Goal: Task Accomplishment & Management: Use online tool/utility

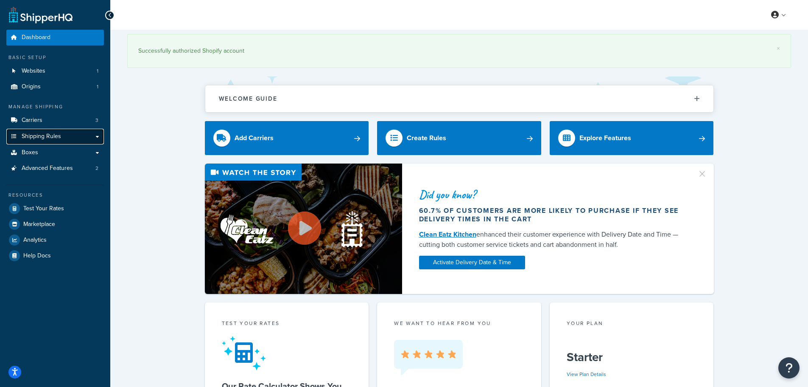
click at [49, 133] on span "Shipping Rules" at bounding box center [41, 136] width 39 height 7
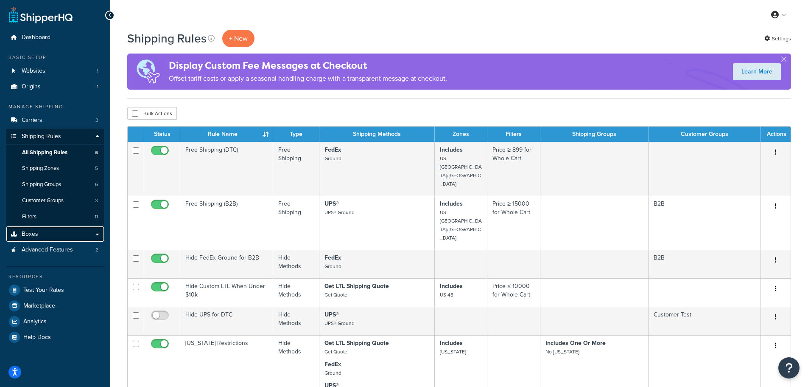
click at [56, 233] on link "Boxes" at bounding box center [55, 234] width 98 height 16
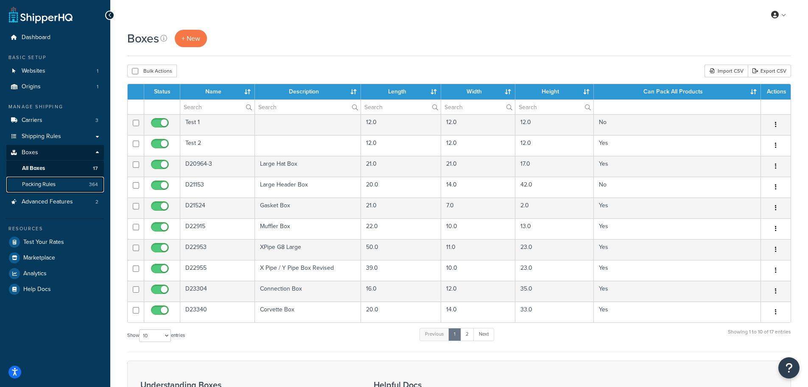
click at [52, 182] on span "Packing Rules" at bounding box center [39, 184] width 34 height 7
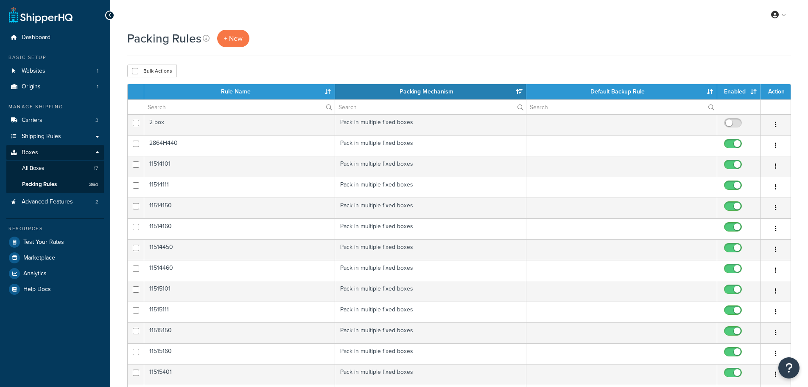
select select "15"
click at [202, 108] on input "text" at bounding box center [239, 107] width 191 height 14
paste input "2260F636"
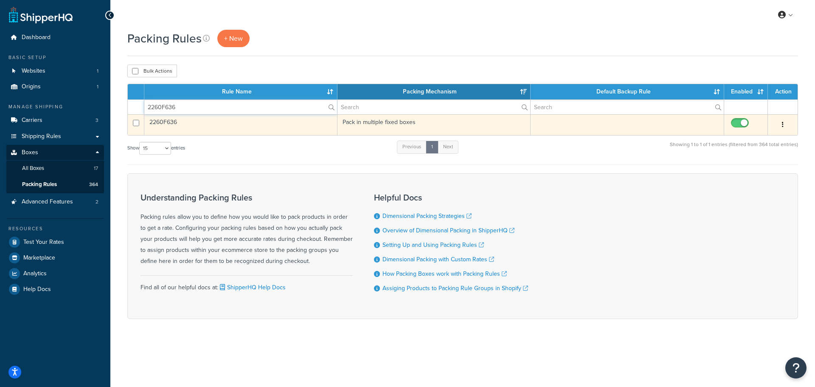
type input "2260F636"
click at [170, 121] on td "2260F636" at bounding box center [240, 124] width 193 height 21
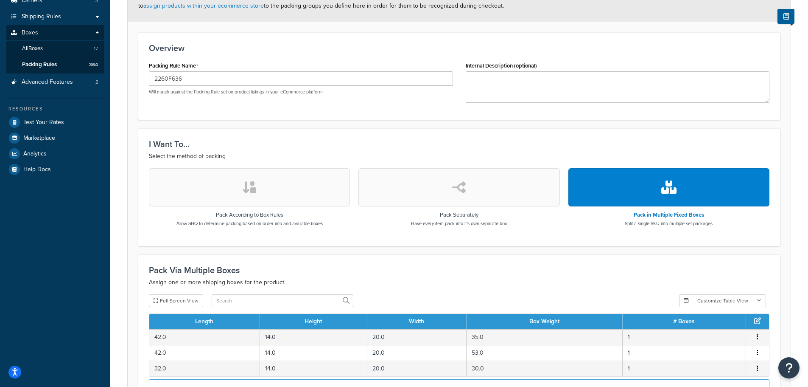
scroll to position [139, 0]
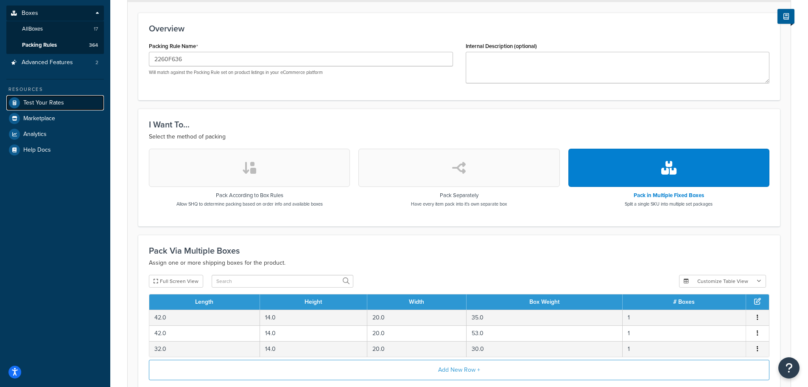
click at [63, 101] on span "Test Your Rates" at bounding box center [43, 102] width 41 height 7
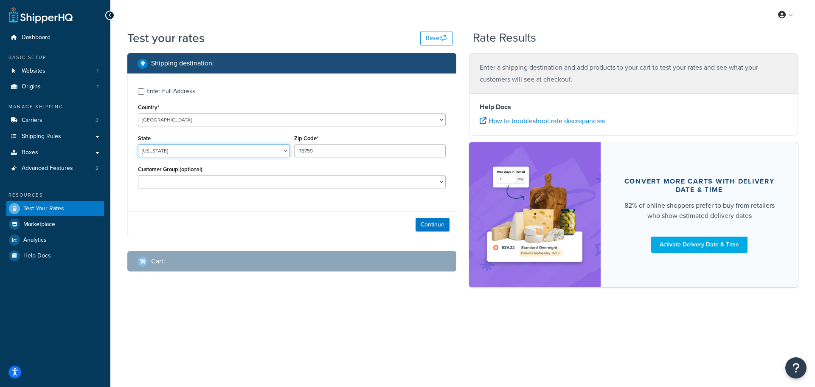
drag, startPoint x: 244, startPoint y: 149, endPoint x: 237, endPoint y: 154, distance: 8.8
click at [244, 149] on select "[US_STATE] [US_STATE] [US_STATE] [US_STATE] [US_STATE] Armed Forces Americas Ar…" at bounding box center [214, 150] width 152 height 13
select select "NC"
click at [138, 144] on select "[US_STATE] [US_STATE] [US_STATE] [US_STATE] [US_STATE] Armed Forces Americas Ar…" at bounding box center [214, 150] width 152 height 13
click at [309, 151] on input "78759" at bounding box center [370, 150] width 152 height 13
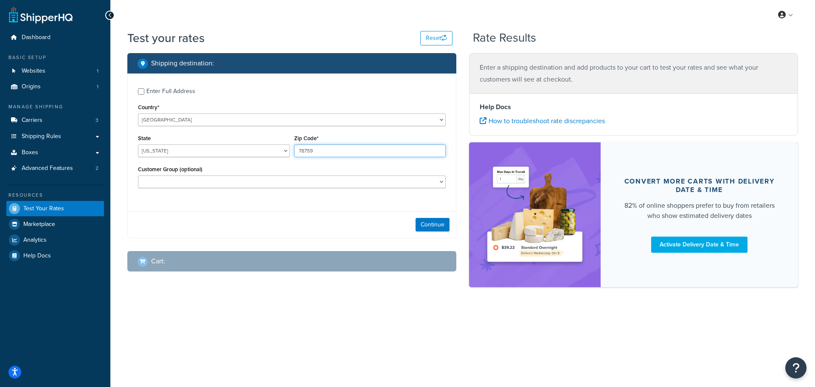
click at [309, 151] on input "78759" at bounding box center [370, 150] width 152 height 13
type input "28677"
click at [438, 224] on button "Continue" at bounding box center [432, 225] width 34 height 14
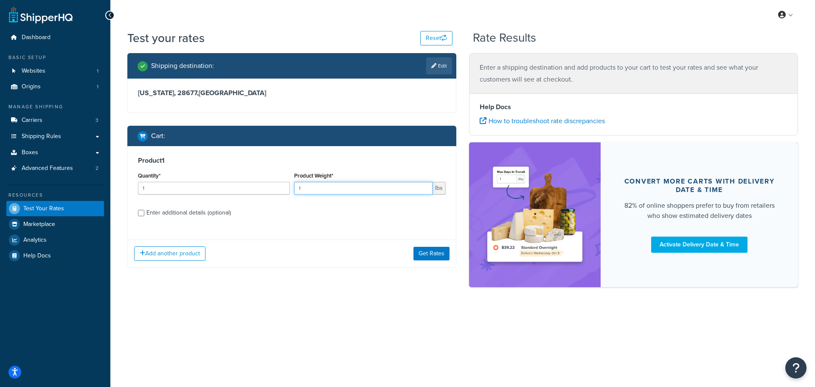
drag, startPoint x: 322, startPoint y: 190, endPoint x: 292, endPoint y: 186, distance: 29.5
click at [292, 186] on div "Product Weight* 1 lbs" at bounding box center [370, 185] width 156 height 31
type input "3"
type input "70"
click at [356, 274] on div "Shipping destination : Edit [US_STATE][GEOGRAPHIC_DATA] , [GEOGRAPHIC_DATA] Car…" at bounding box center [292, 166] width 342 height 227
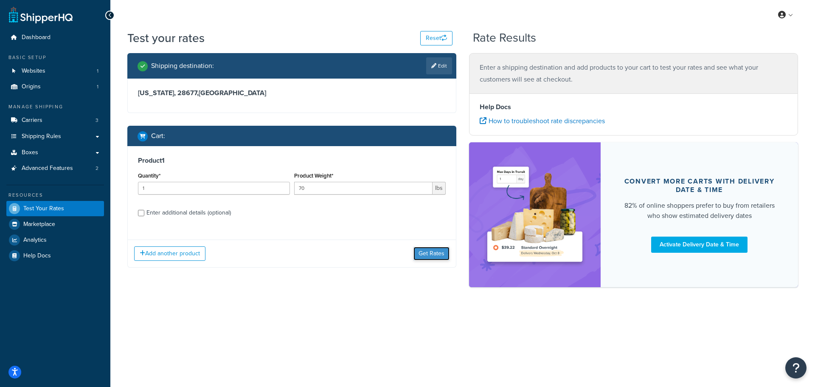
click at [423, 253] on button "Get Rates" at bounding box center [431, 254] width 36 height 14
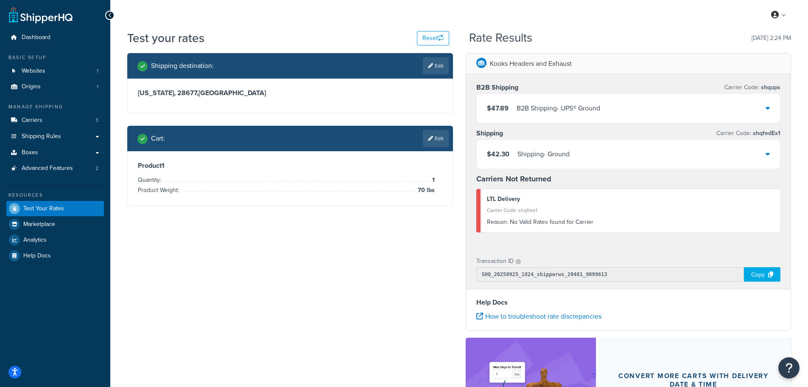
drag, startPoint x: 433, startPoint y: 137, endPoint x: 383, endPoint y: 180, distance: 65.9
click at [433, 137] on link "Edit" at bounding box center [436, 138] width 26 height 17
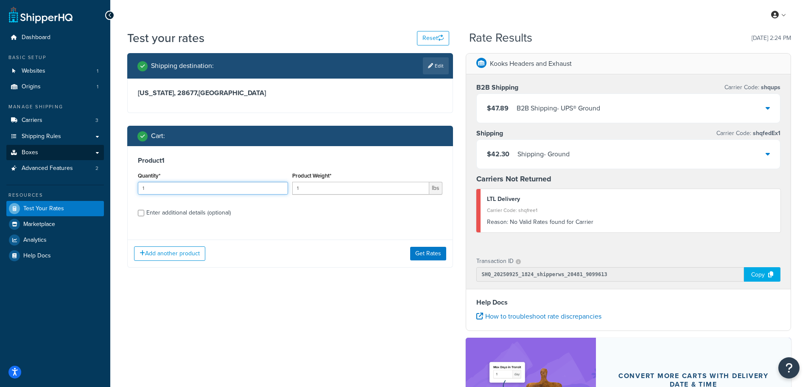
drag, startPoint x: 191, startPoint y: 189, endPoint x: 16, endPoint y: 157, distance: 178.3
click at [15, 160] on div "Dashboard Basic Setup Websites 1 Origins 1 Manage Shipping Carriers 3 Shipping …" at bounding box center [404, 266] width 808 height 532
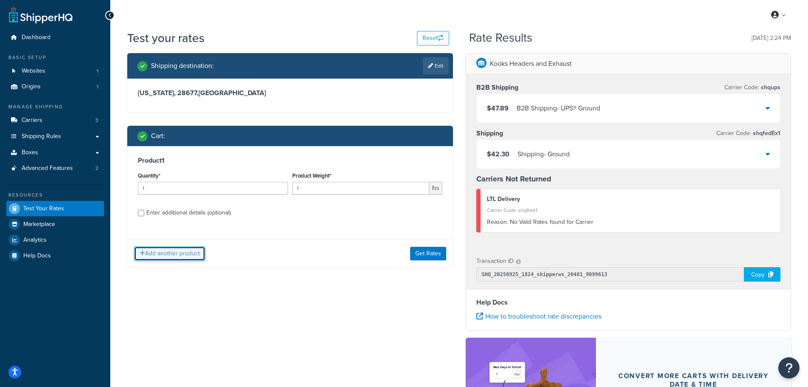
click at [182, 253] on button "Add another product" at bounding box center [169, 253] width 71 height 14
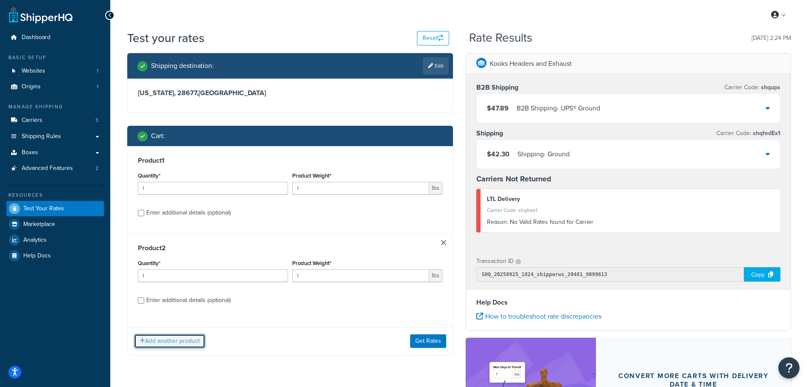
click at [147, 339] on button "Add another product" at bounding box center [169, 341] width 71 height 14
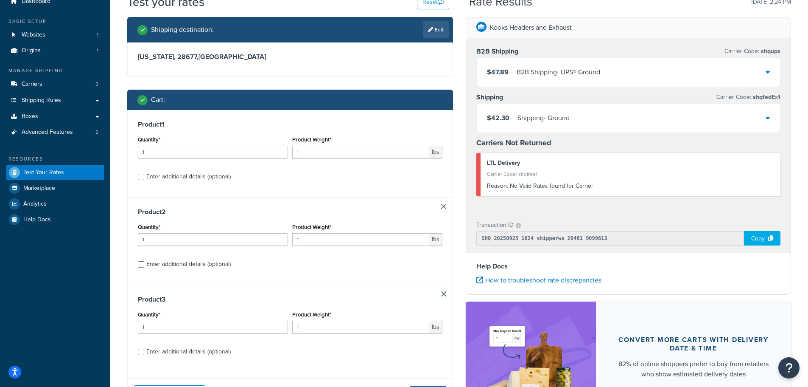
scroll to position [85, 0]
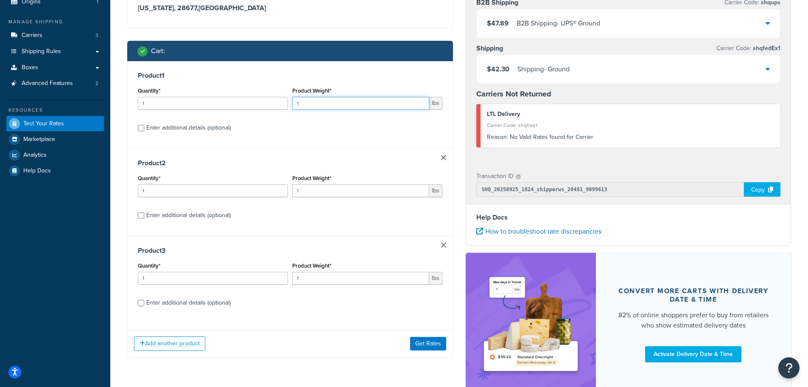
drag, startPoint x: 303, startPoint y: 103, endPoint x: 250, endPoint y: 97, distance: 53.4
click at [250, 97] on div "Quantity* 1 Product Weight* 1 lbs" at bounding box center [290, 100] width 309 height 31
type input "69"
drag, startPoint x: 300, startPoint y: 190, endPoint x: 268, endPoint y: 185, distance: 33.0
click at [268, 185] on div "Quantity* 1 Product Weight* 1 lbs" at bounding box center [290, 187] width 309 height 31
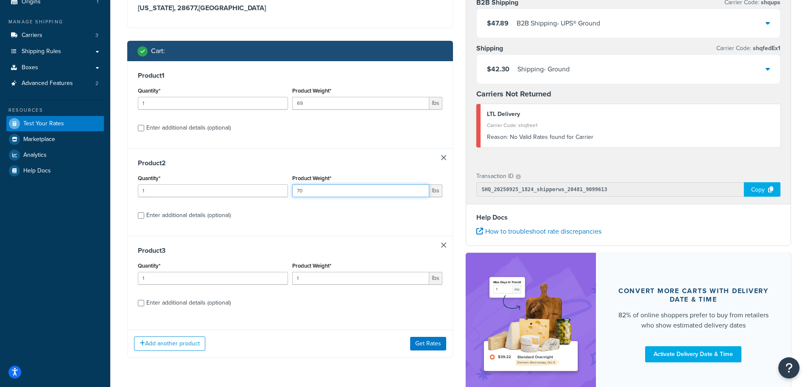
type input "7"
type input "20"
drag, startPoint x: 319, startPoint y: 278, endPoint x: 272, endPoint y: 283, distance: 47.3
click at [272, 283] on div "Quantity* 1 Product Weight* 1 lbs" at bounding box center [290, 275] width 309 height 31
type input "40"
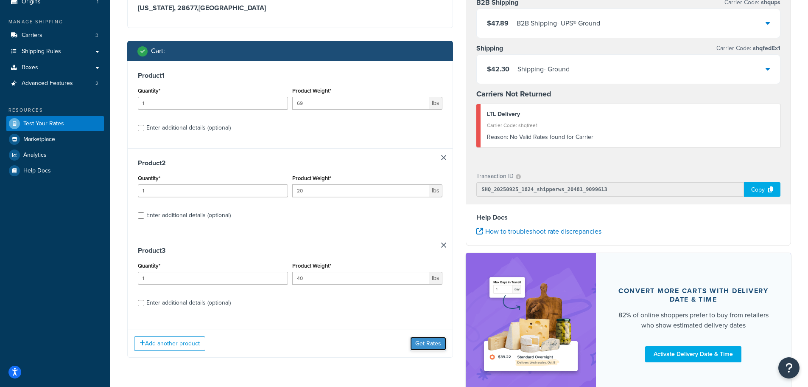
click at [427, 340] on button "Get Rates" at bounding box center [428, 344] width 36 height 14
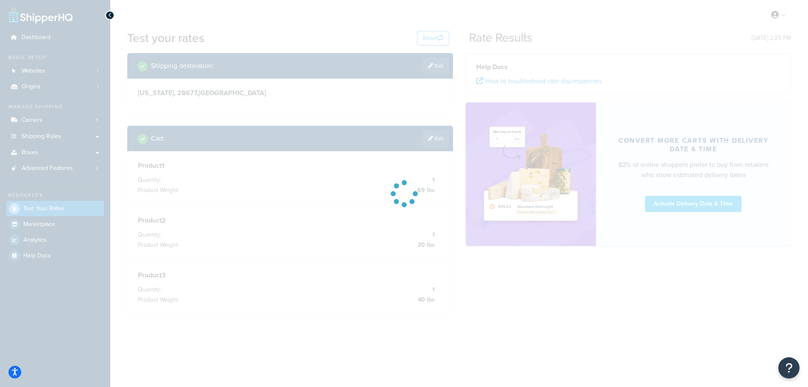
scroll to position [0, 0]
